Goal: Browse casually: Explore the website without a specific task or goal

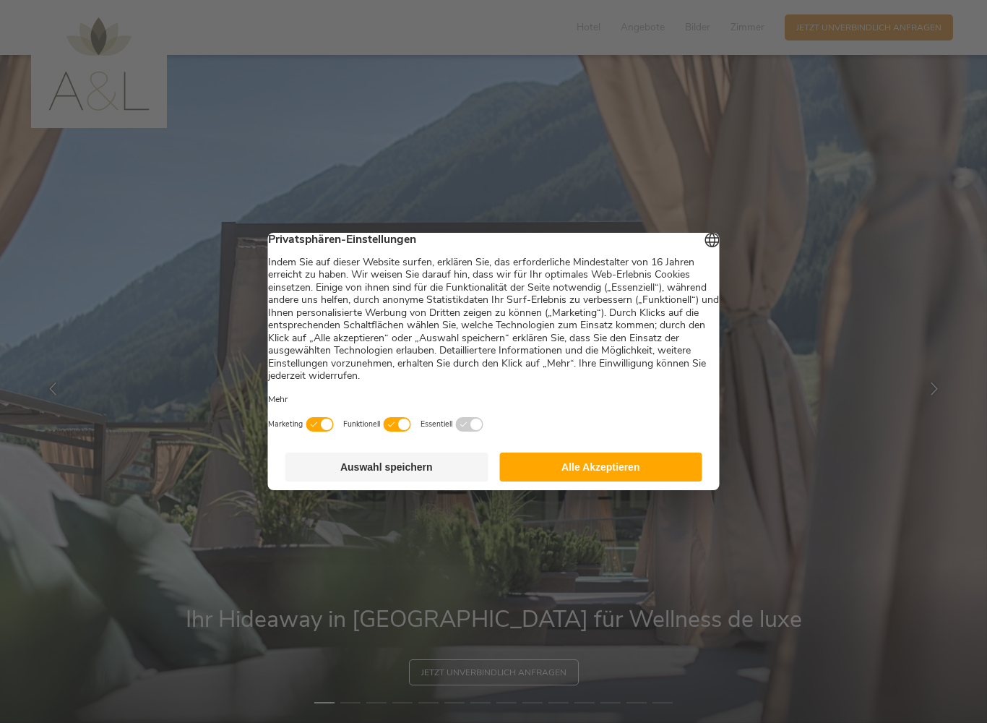
click at [637, 466] on button "Alle Akzeptieren" at bounding box center [600, 466] width 203 height 29
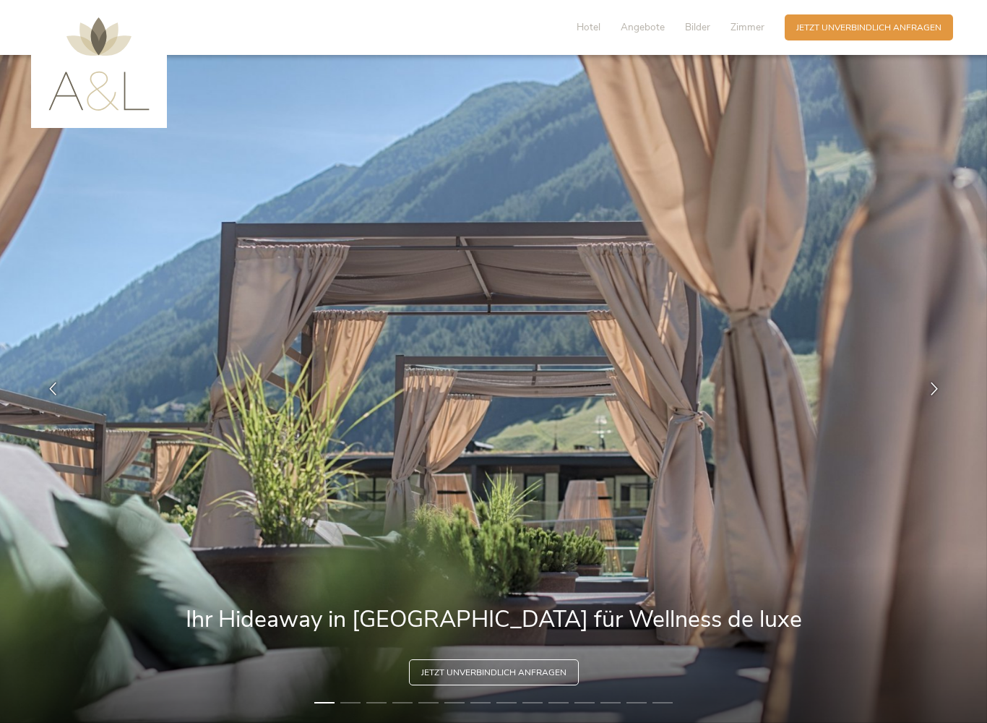
click at [932, 392] on icon at bounding box center [934, 388] width 13 height 13
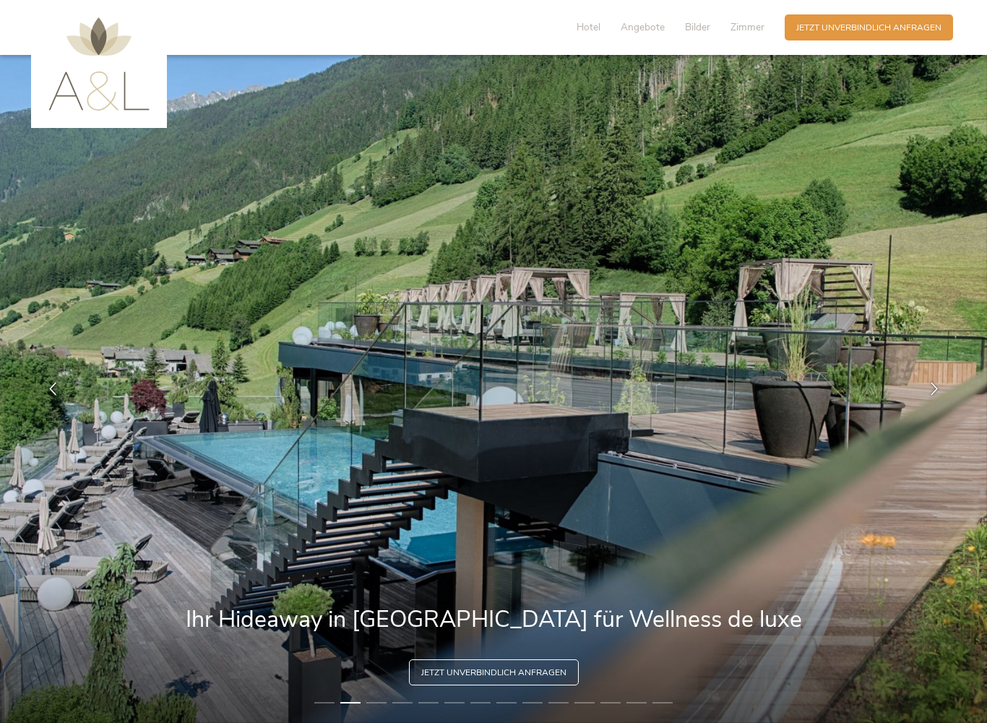
click at [921, 405] on div at bounding box center [935, 389] width 36 height 36
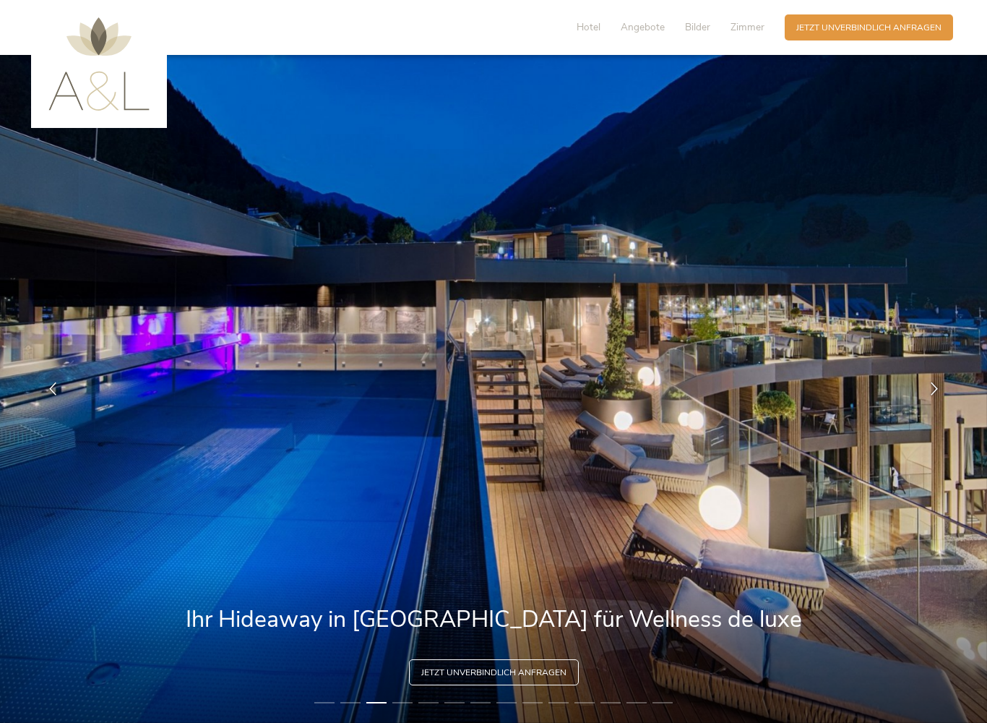
click at [935, 396] on div at bounding box center [935, 389] width 36 height 36
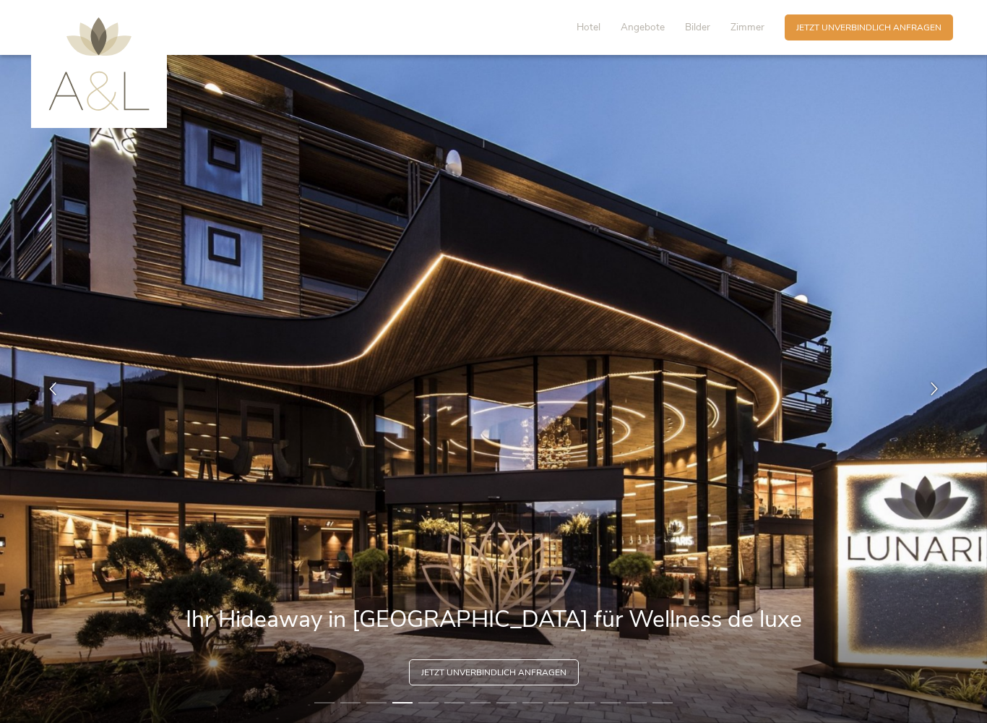
click at [919, 405] on div at bounding box center [935, 389] width 36 height 36
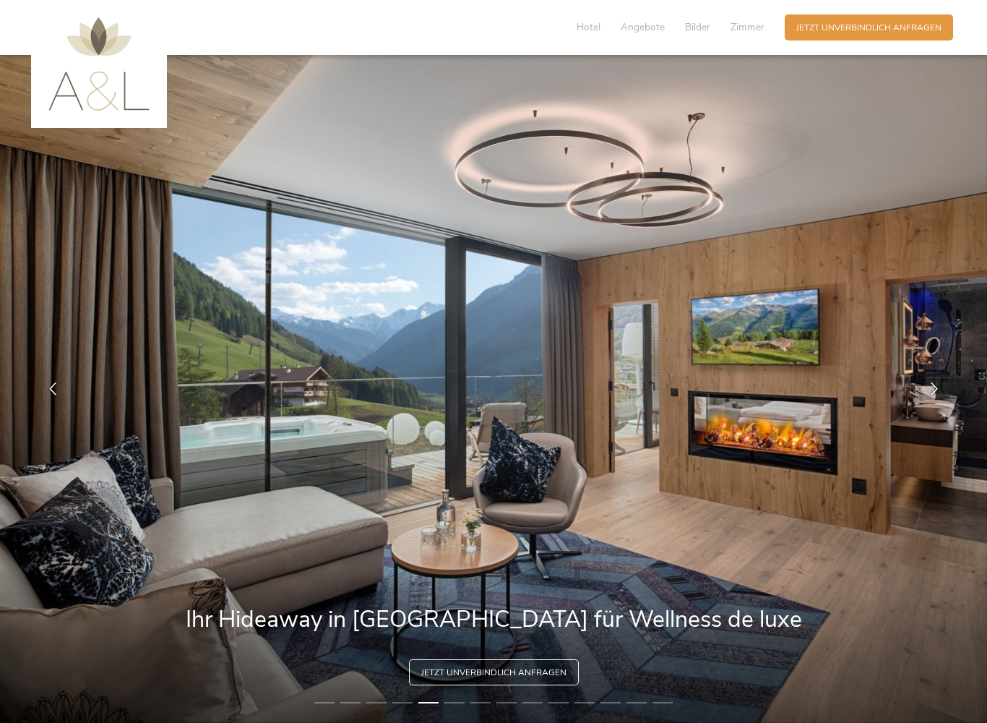
click at [919, 401] on div at bounding box center [935, 389] width 36 height 36
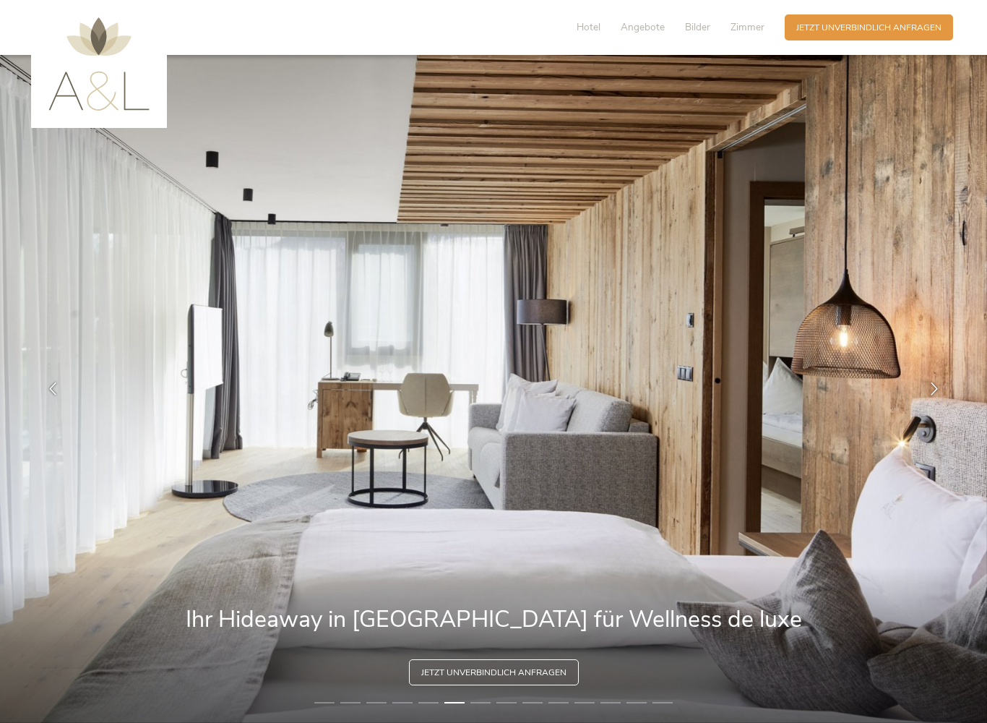
click at [927, 397] on div at bounding box center [935, 389] width 36 height 36
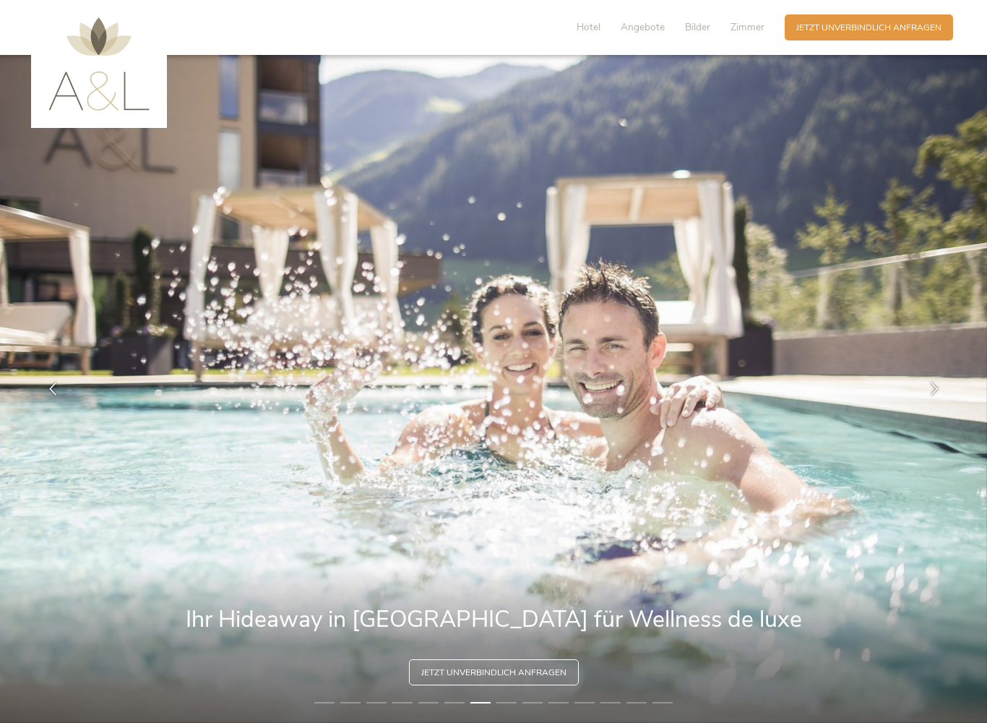
click at [928, 396] on div at bounding box center [935, 389] width 36 height 36
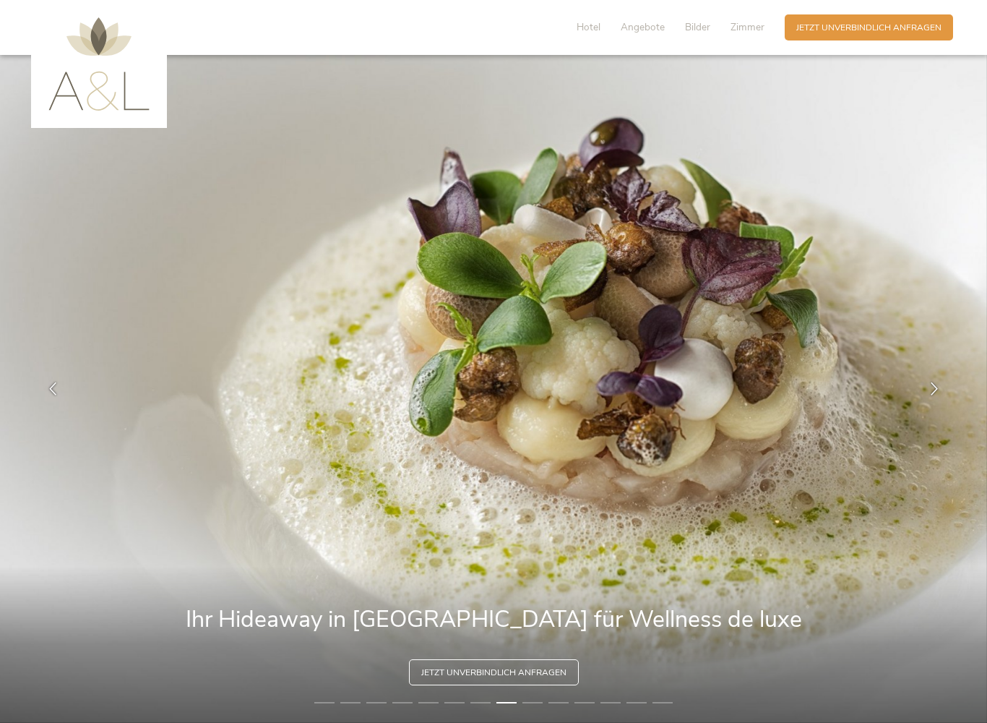
click at [921, 401] on div at bounding box center [935, 389] width 36 height 36
click at [927, 398] on div at bounding box center [935, 389] width 36 height 36
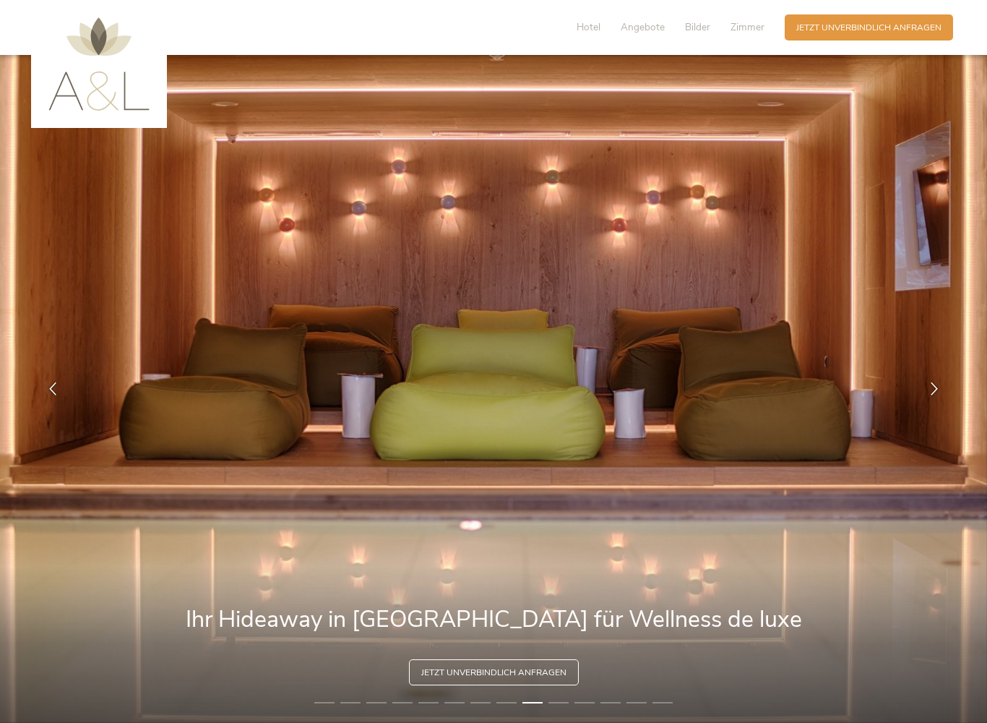
click at [932, 395] on div at bounding box center [935, 389] width 36 height 36
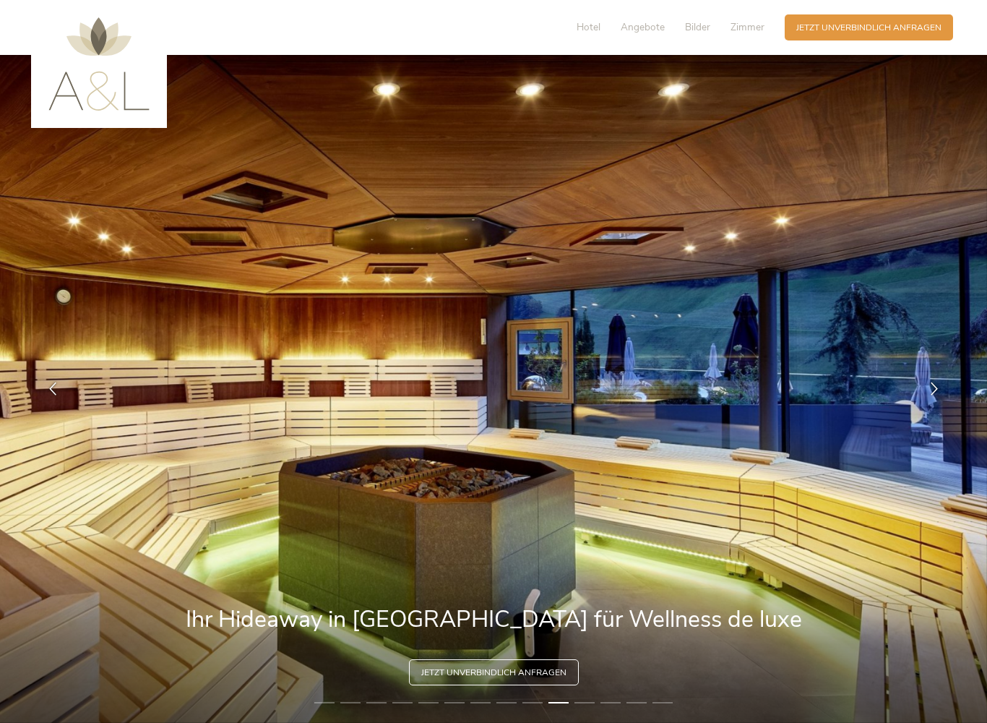
click at [926, 400] on div at bounding box center [935, 389] width 36 height 36
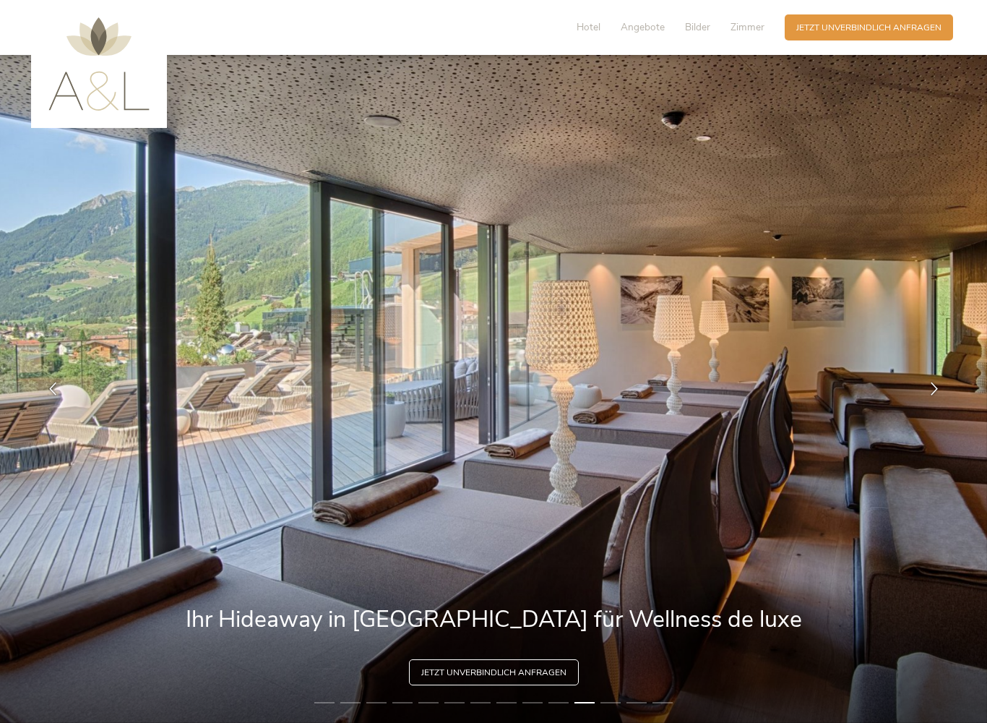
click at [930, 400] on div at bounding box center [935, 389] width 36 height 36
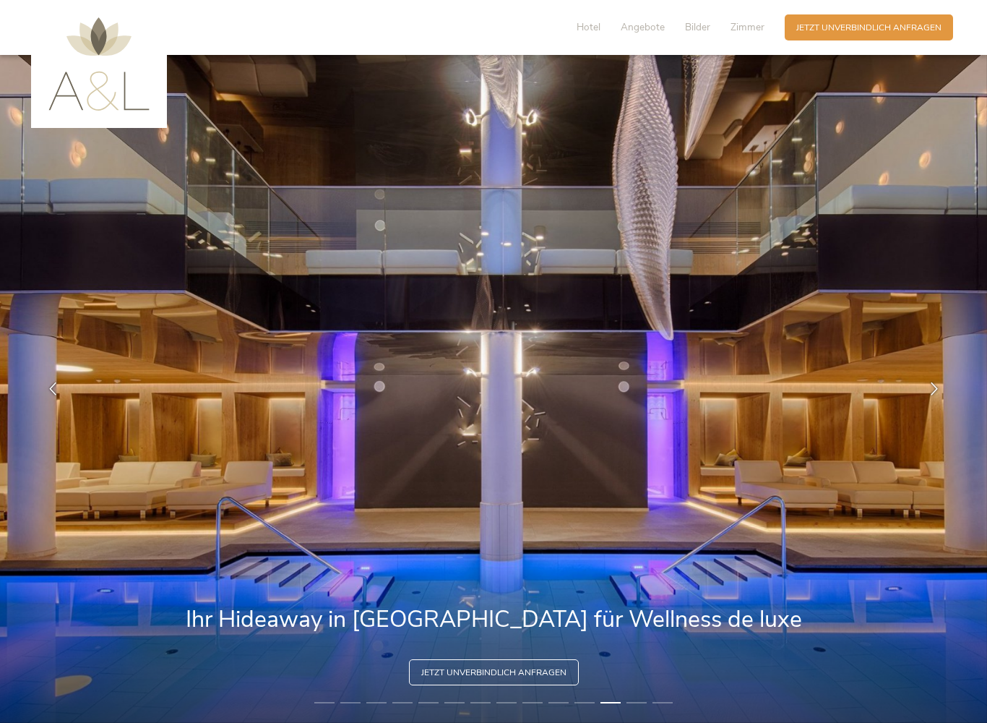
click at [933, 397] on div at bounding box center [935, 389] width 36 height 36
click at [931, 395] on div at bounding box center [935, 389] width 36 height 36
